Goal: Register for event/course

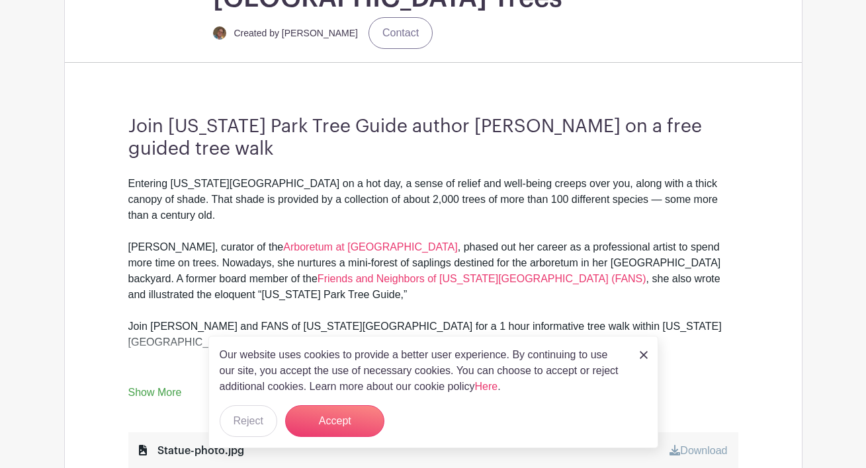
scroll to position [471, 0]
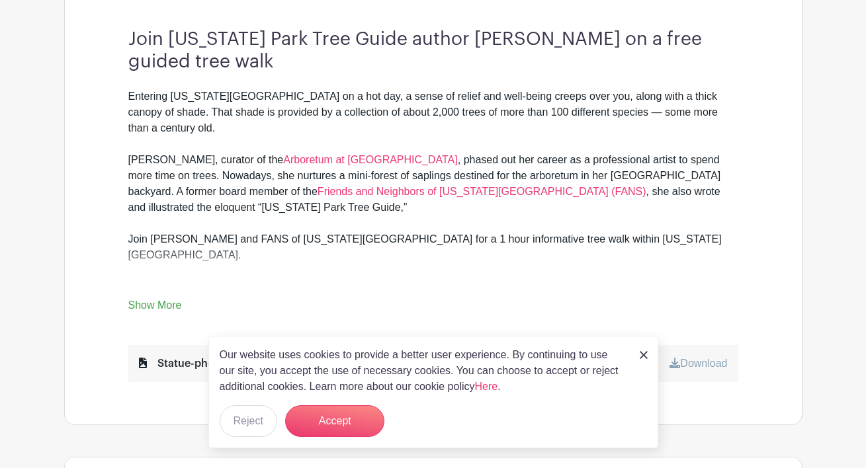
click at [644, 349] on link at bounding box center [644, 355] width 8 height 16
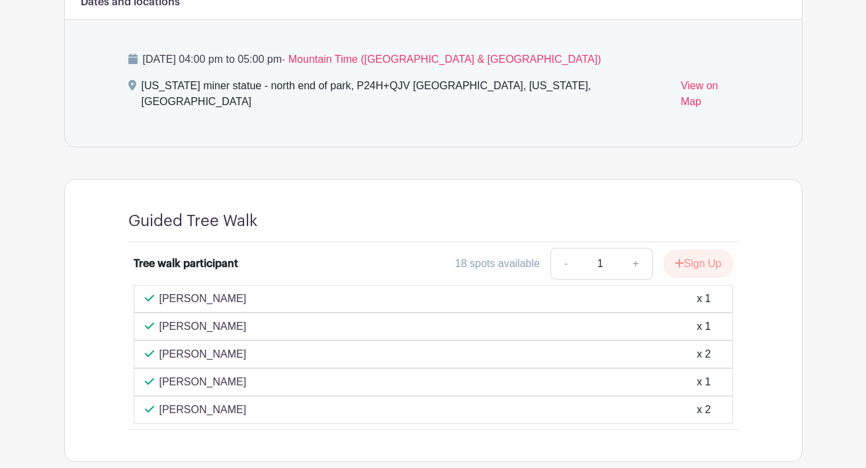
scroll to position [947, 0]
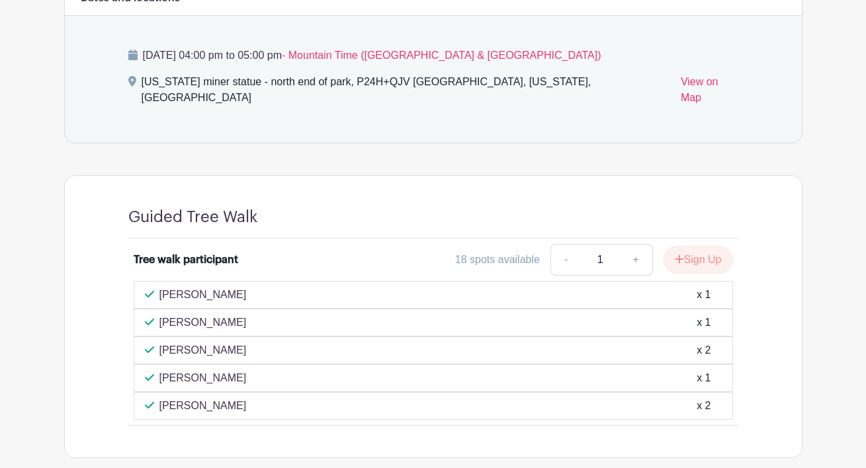
click at [630, 244] on link "+" at bounding box center [635, 260] width 33 height 32
type input "2"
click at [693, 246] on button "Sign Up" at bounding box center [697, 260] width 69 height 28
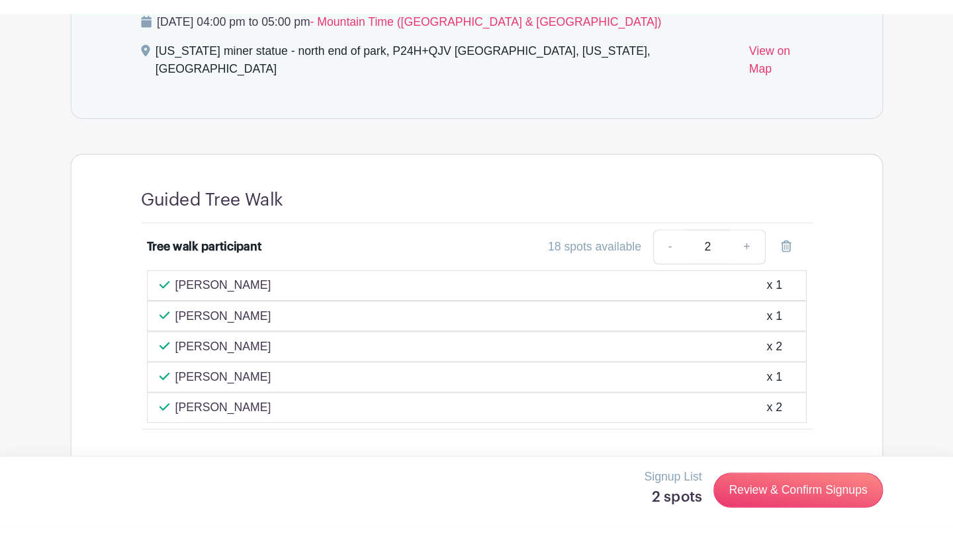
scroll to position [883, 0]
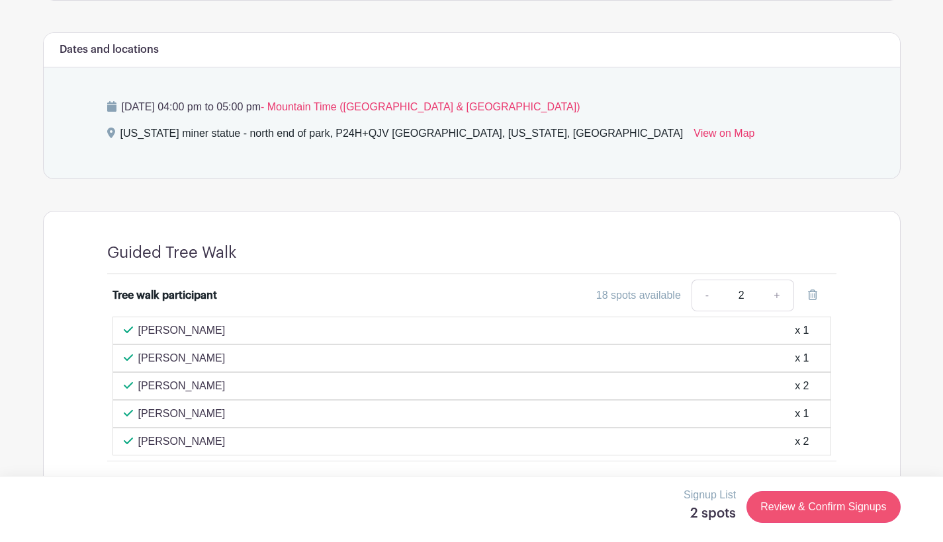
click at [826, 468] on link "Review & Confirm Signups" at bounding box center [822, 508] width 153 height 32
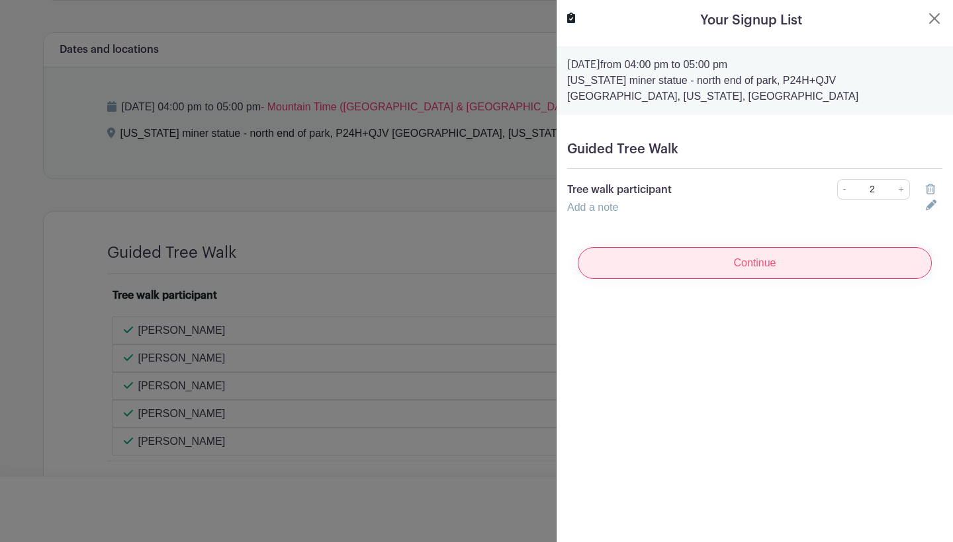
click at [771, 265] on input "Continue" at bounding box center [755, 263] width 354 height 32
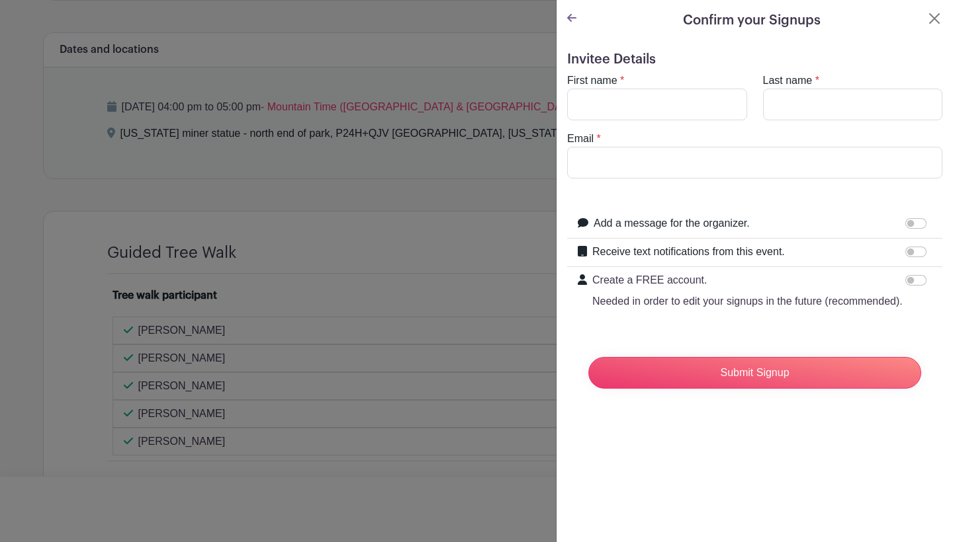
click at [653, 88] on div "First name *" at bounding box center [657, 97] width 196 height 48
type input "[PERSON_NAME]"
type input "m"
type input "[PERSON_NAME]"
type input "[EMAIL_ADDRESS][DOMAIN_NAME]"
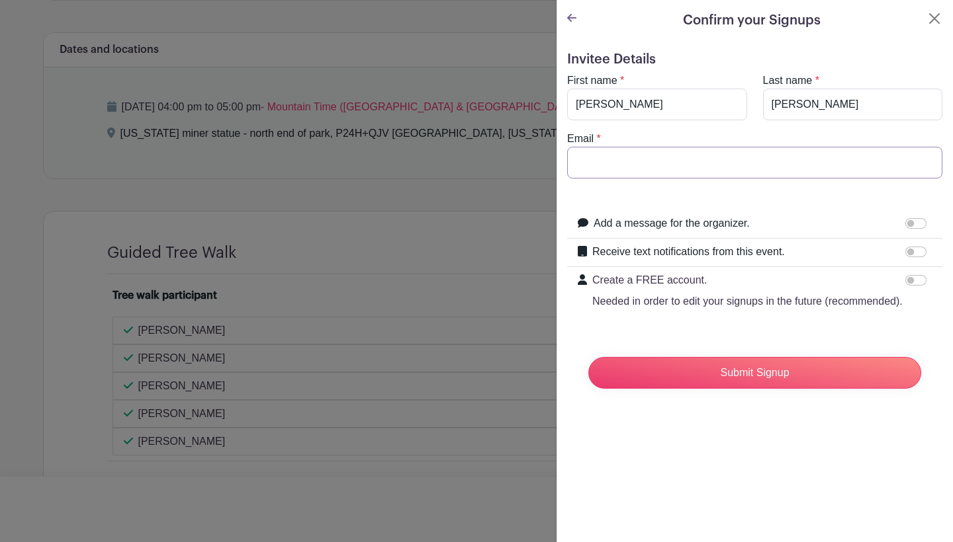
type input "[EMAIL_ADDRESS][DOMAIN_NAME]"
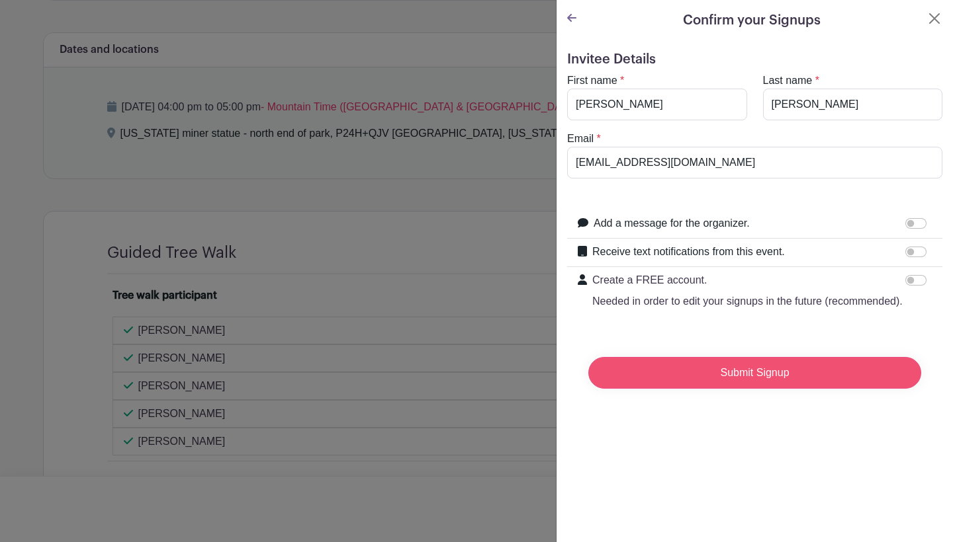
click at [738, 389] on input "Submit Signup" at bounding box center [754, 373] width 333 height 32
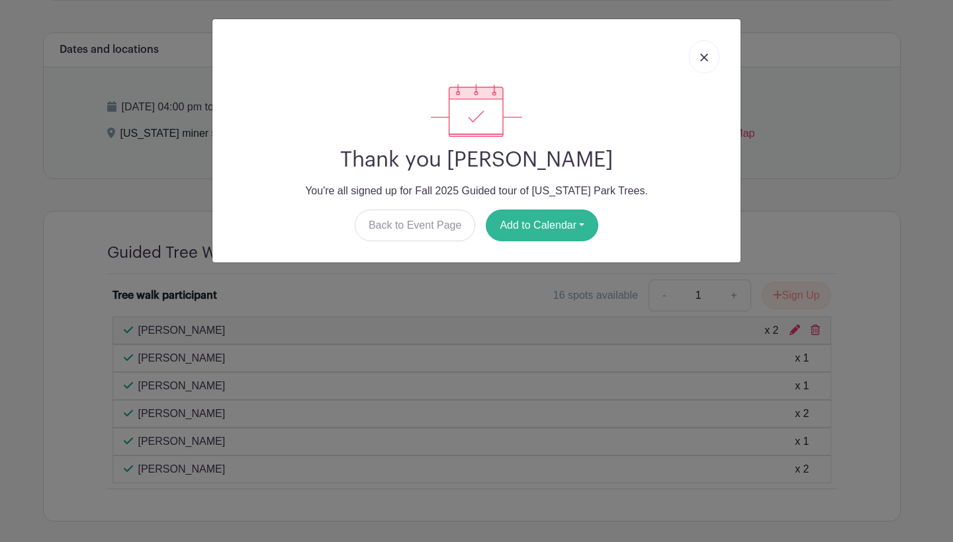
click at [535, 226] on button "Add to Calendar" at bounding box center [542, 226] width 112 height 32
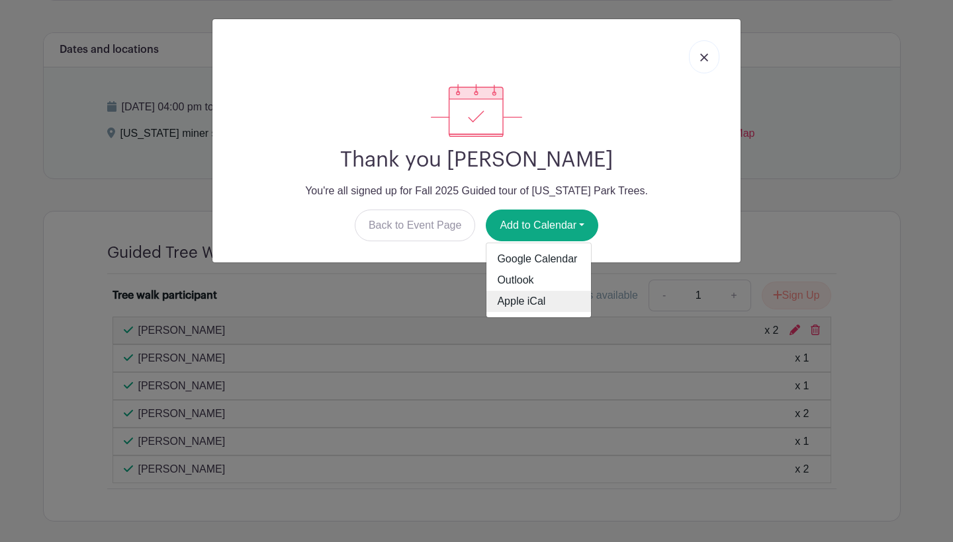
click at [527, 301] on link "Apple iCal" at bounding box center [538, 301] width 105 height 21
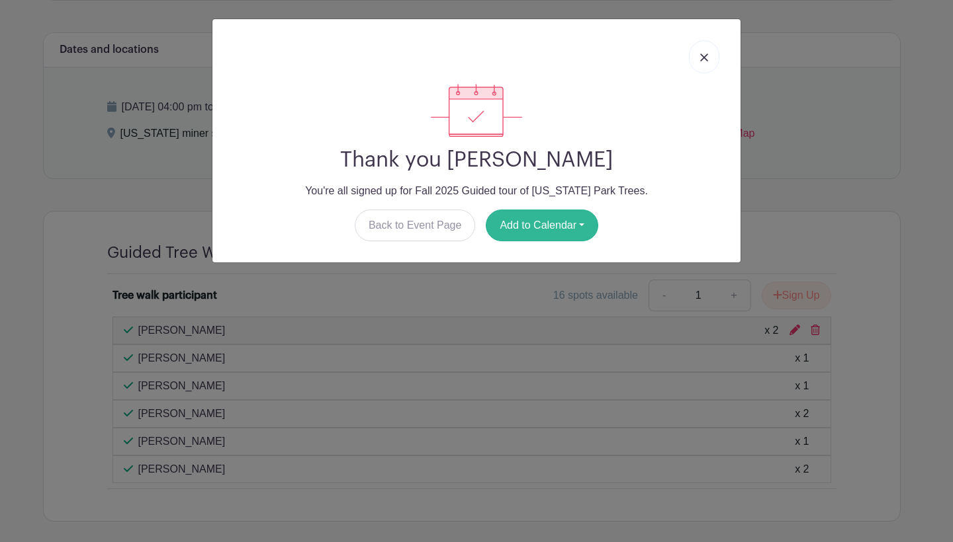
click at [532, 227] on button "Add to Calendar" at bounding box center [542, 226] width 112 height 32
